Goal: Navigation & Orientation: Find specific page/section

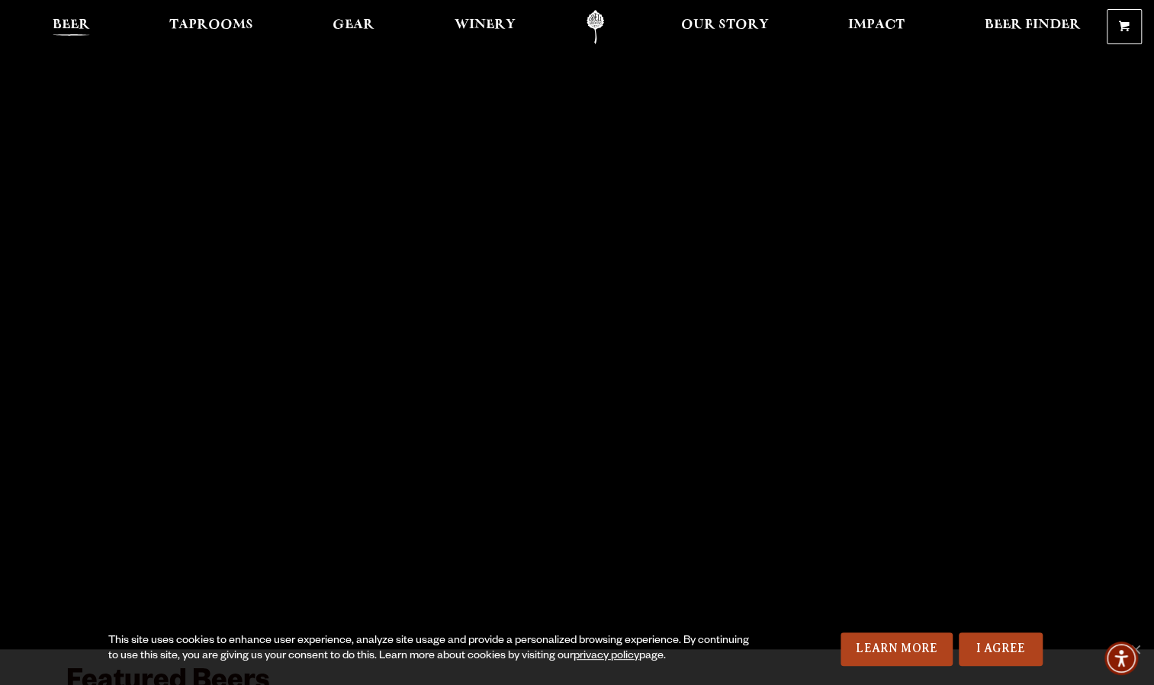
click at [55, 22] on span "Beer" at bounding box center [71, 25] width 37 height 12
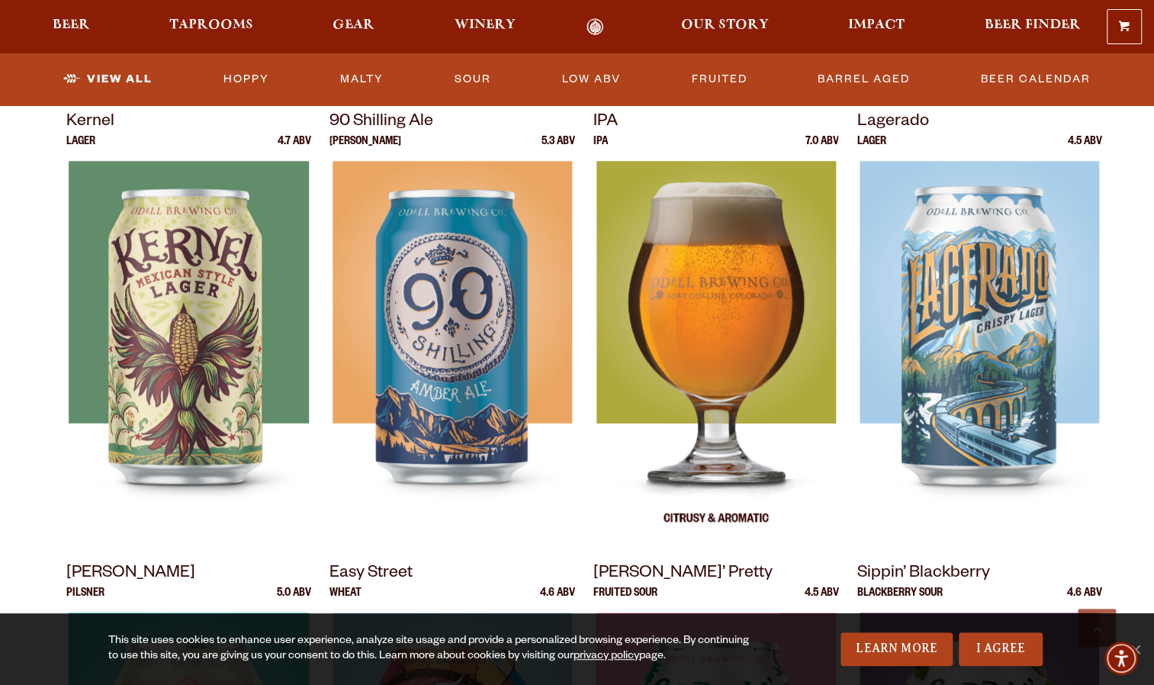
scroll to position [658, 0]
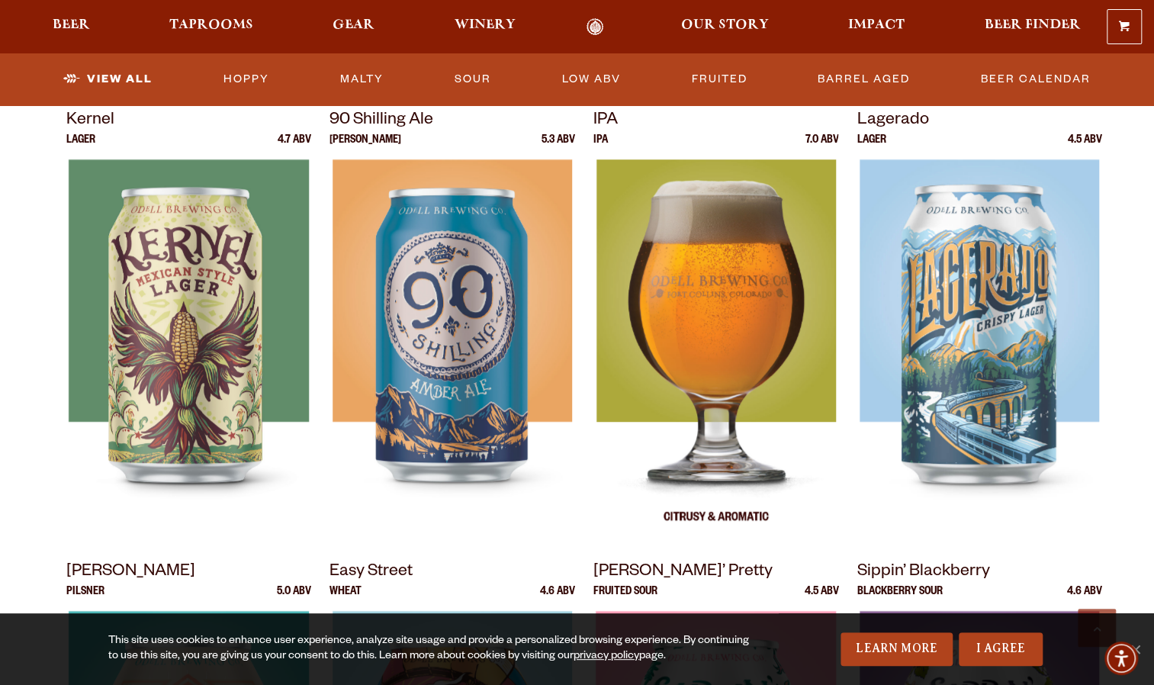
click at [692, 255] on img at bounding box center [714, 349] width 239 height 381
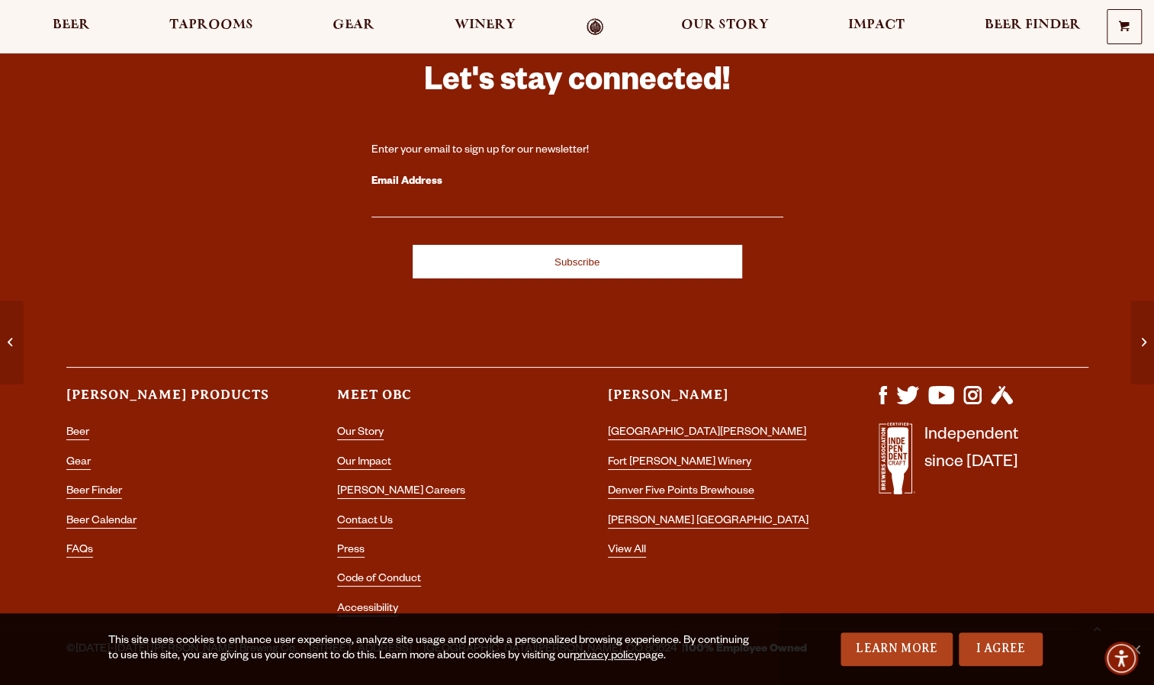
scroll to position [3219, 0]
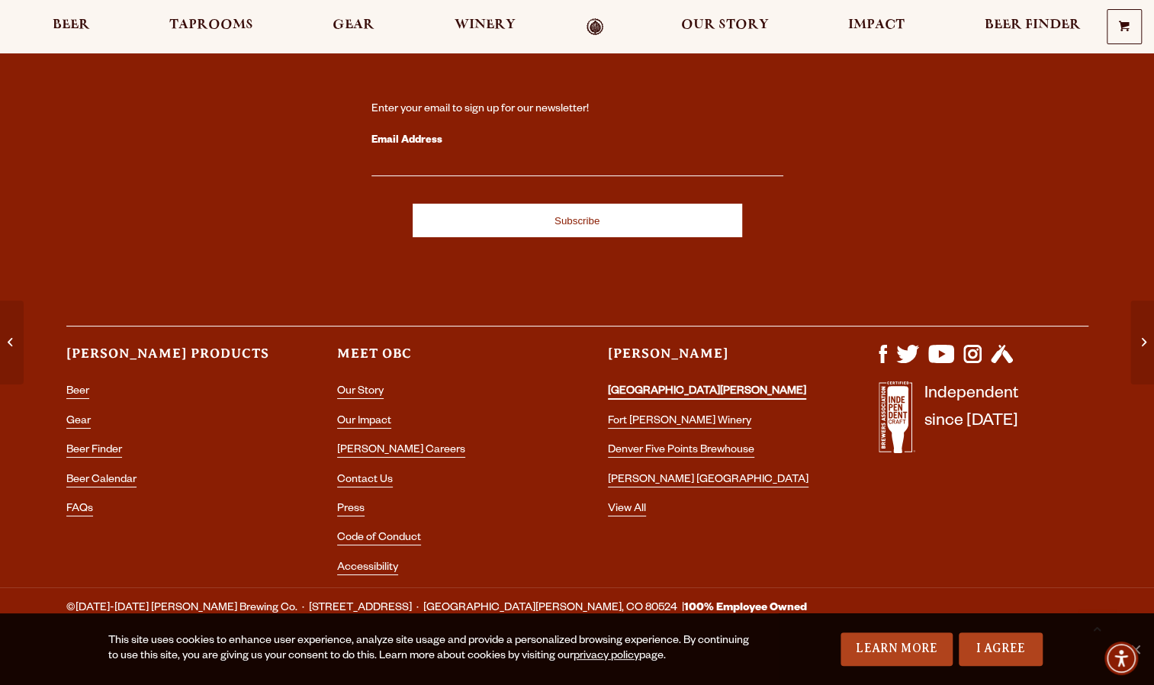
click at [690, 386] on link "[GEOGRAPHIC_DATA][PERSON_NAME]" at bounding box center [707, 393] width 198 height 14
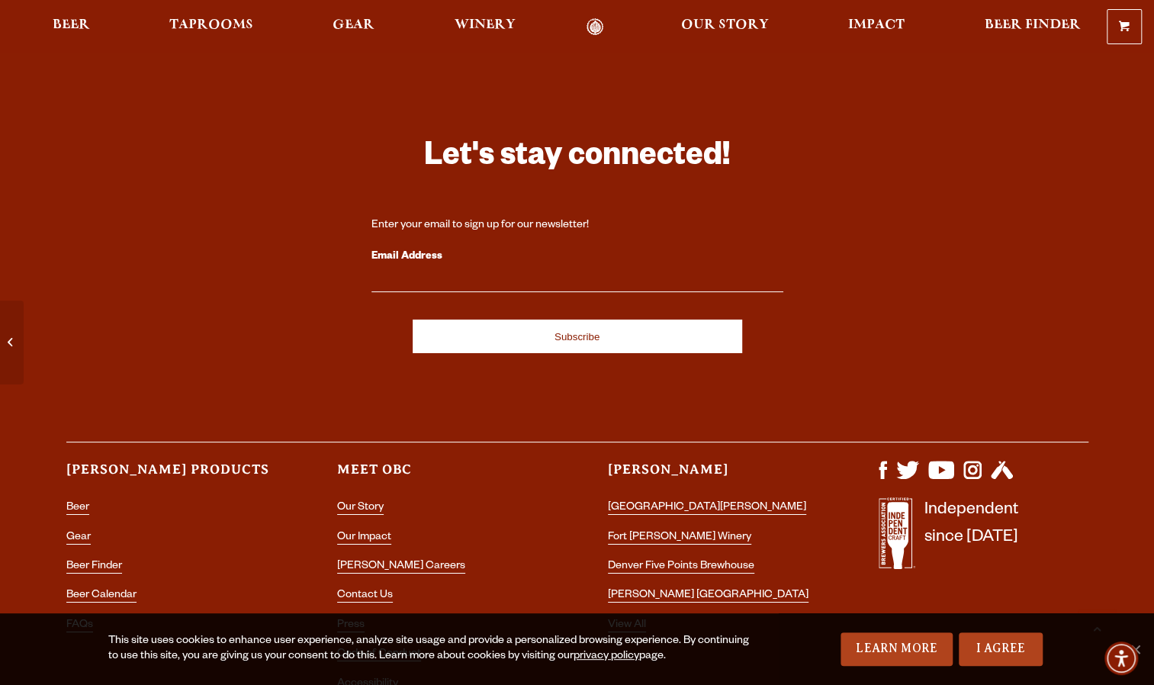
scroll to position [6480, 0]
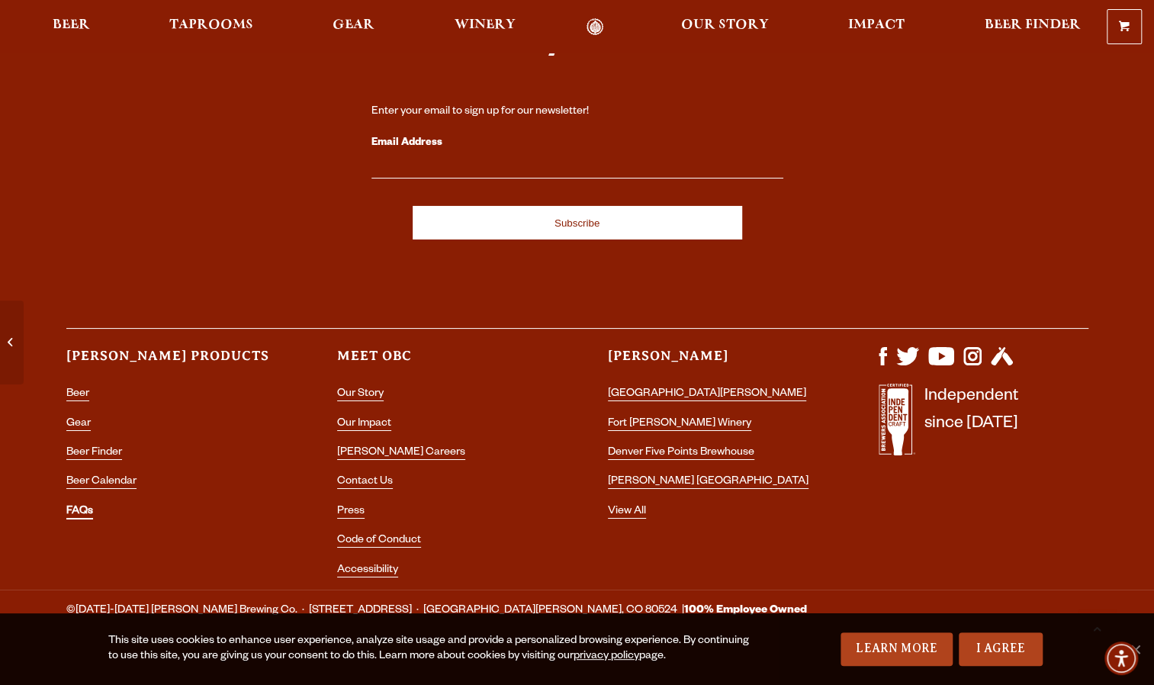
click at [72, 505] on link "FAQs" at bounding box center [79, 512] width 27 height 14
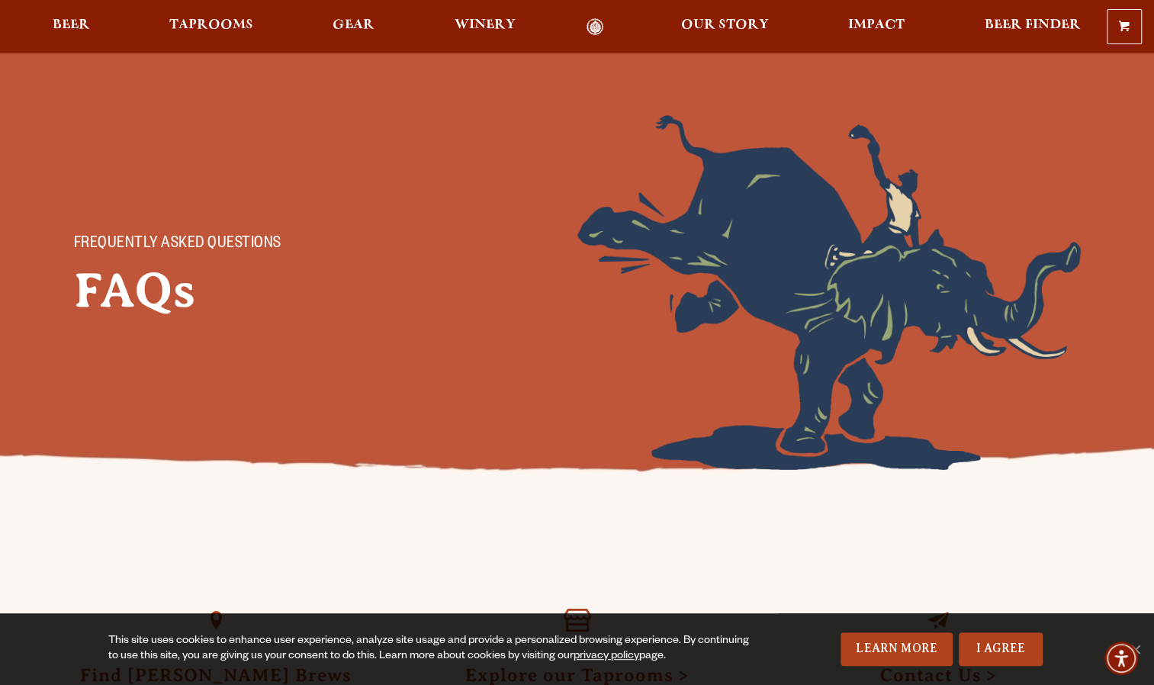
scroll to position [31, 0]
